Goal: Information Seeking & Learning: Stay updated

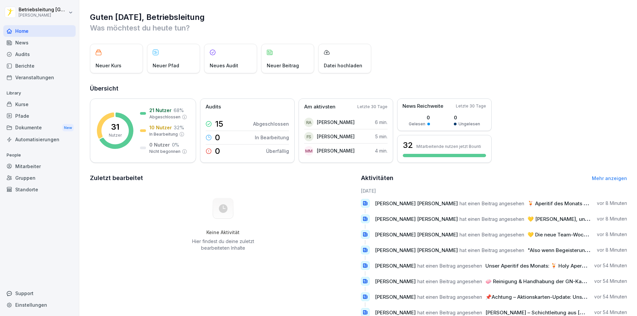
click at [32, 41] on div "News" at bounding box center [39, 43] width 72 height 12
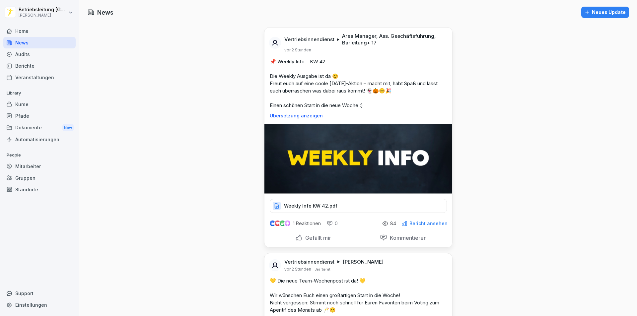
click at [290, 202] on div "Weekly Info KW 42.pdf" at bounding box center [358, 206] width 177 height 14
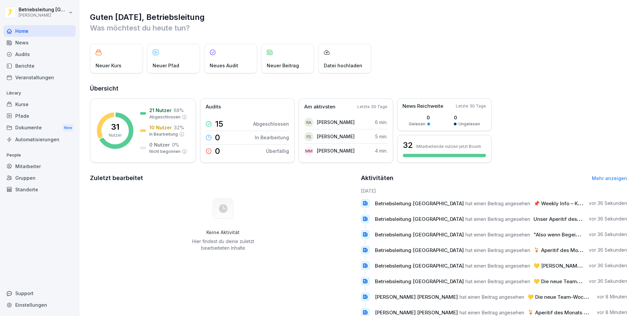
click at [26, 47] on div "News" at bounding box center [39, 43] width 72 height 12
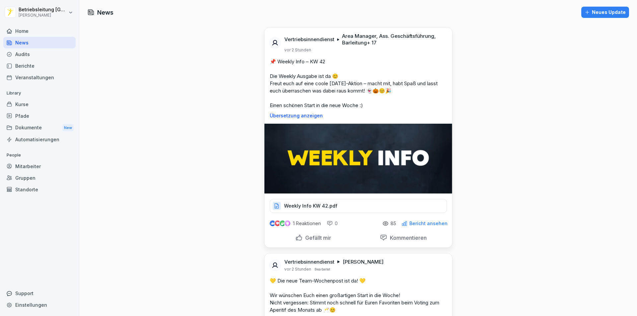
click at [300, 208] on p "Weekly Info KW 42.pdf" at bounding box center [310, 206] width 53 height 7
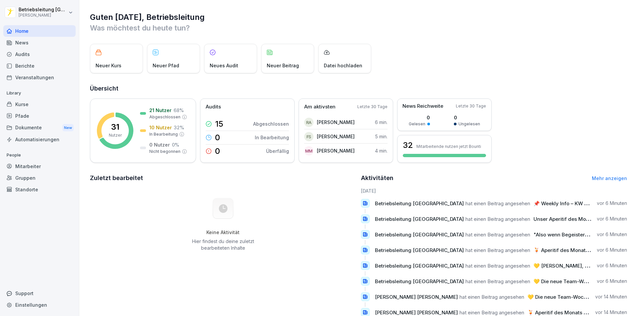
click at [24, 39] on div "News" at bounding box center [39, 43] width 72 height 12
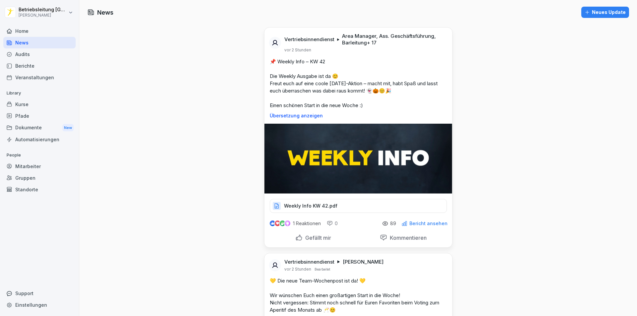
click at [310, 202] on div "Weekly Info KW 42.pdf" at bounding box center [358, 206] width 177 height 14
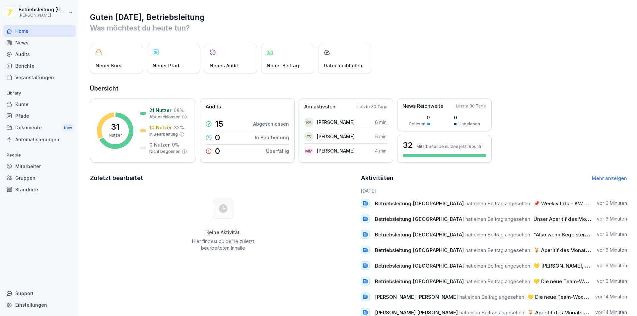
click at [23, 44] on div "News" at bounding box center [39, 43] width 72 height 12
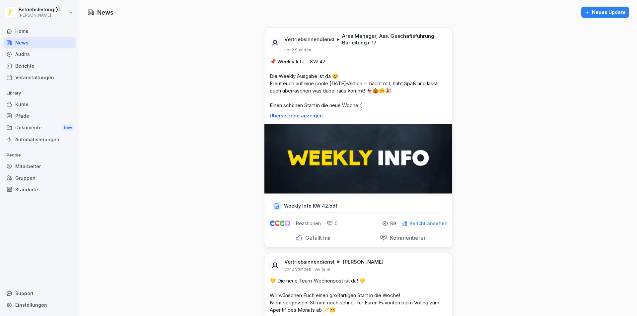
scroll to position [33, 0]
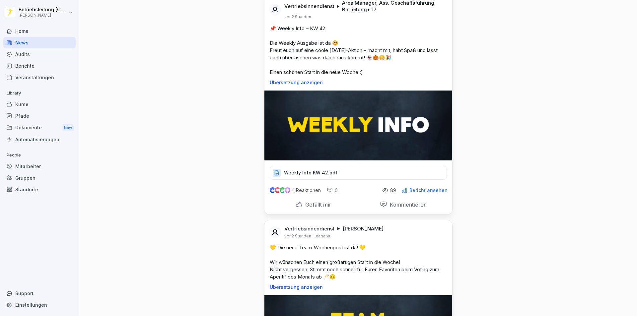
click at [313, 181] on div "1 Reaktionen 0 89 Bericht ansehen" at bounding box center [358, 189] width 188 height 19
click at [313, 176] on div "Weekly Info KW 42.pdf" at bounding box center [358, 173] width 177 height 14
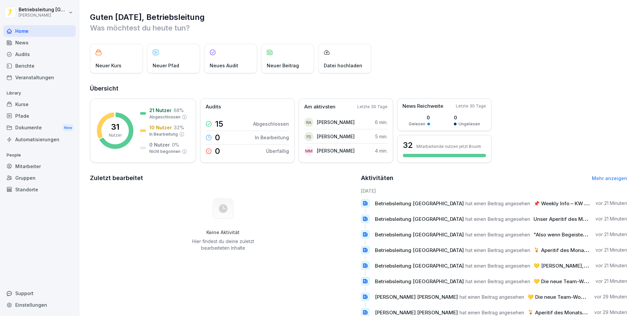
click at [29, 44] on div "News" at bounding box center [39, 43] width 72 height 12
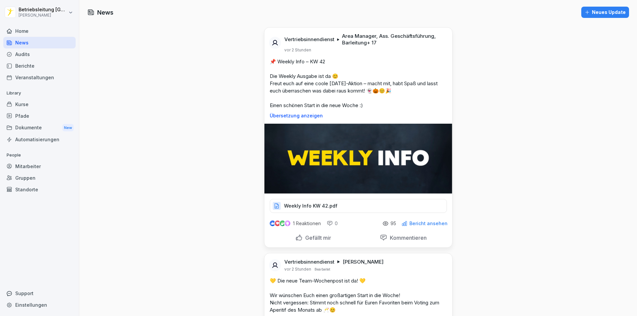
click at [294, 209] on div "Weekly Info KW 42.pdf" at bounding box center [358, 206] width 177 height 14
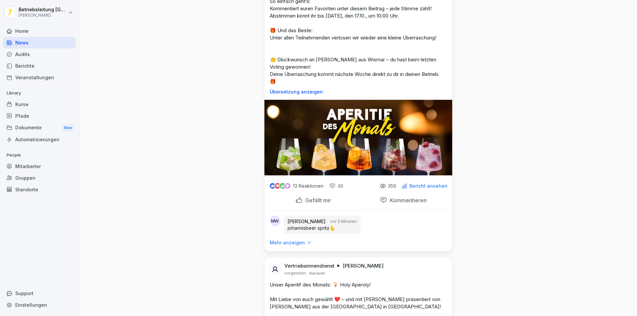
scroll to position [995, 0]
